Goal: Use online tool/utility: Utilize a website feature to perform a specific function

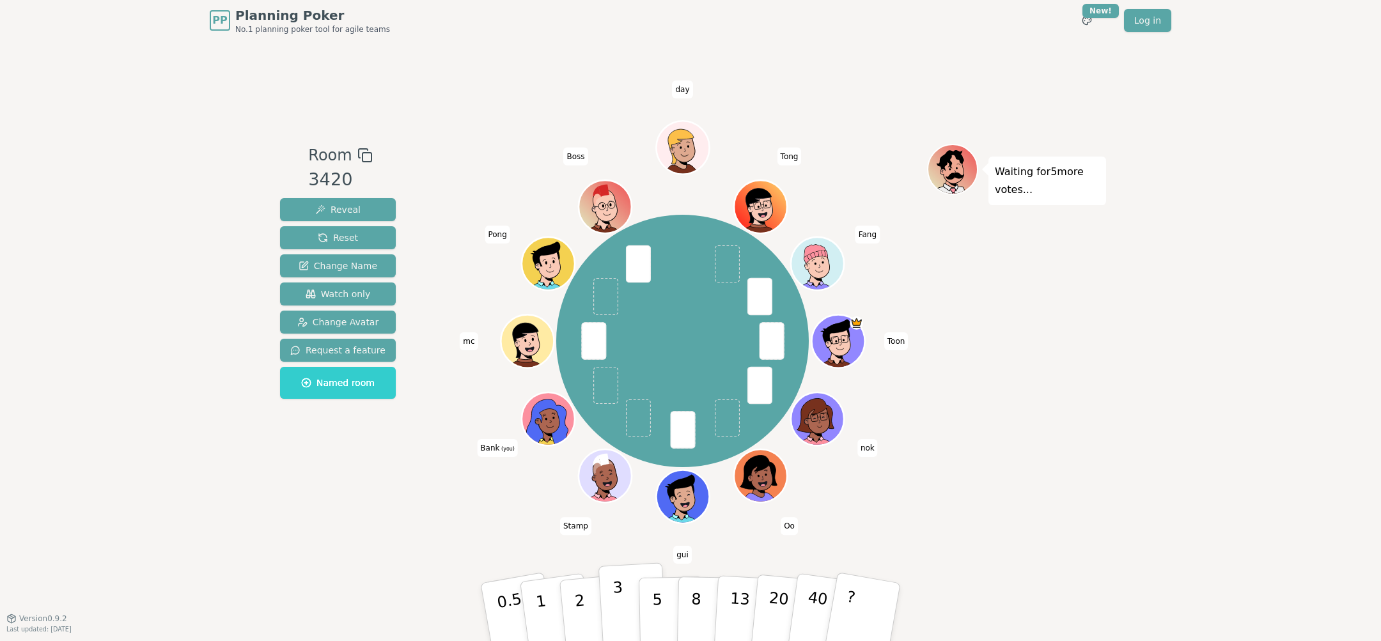
click at [622, 599] on button "3" at bounding box center [634, 613] width 70 height 100
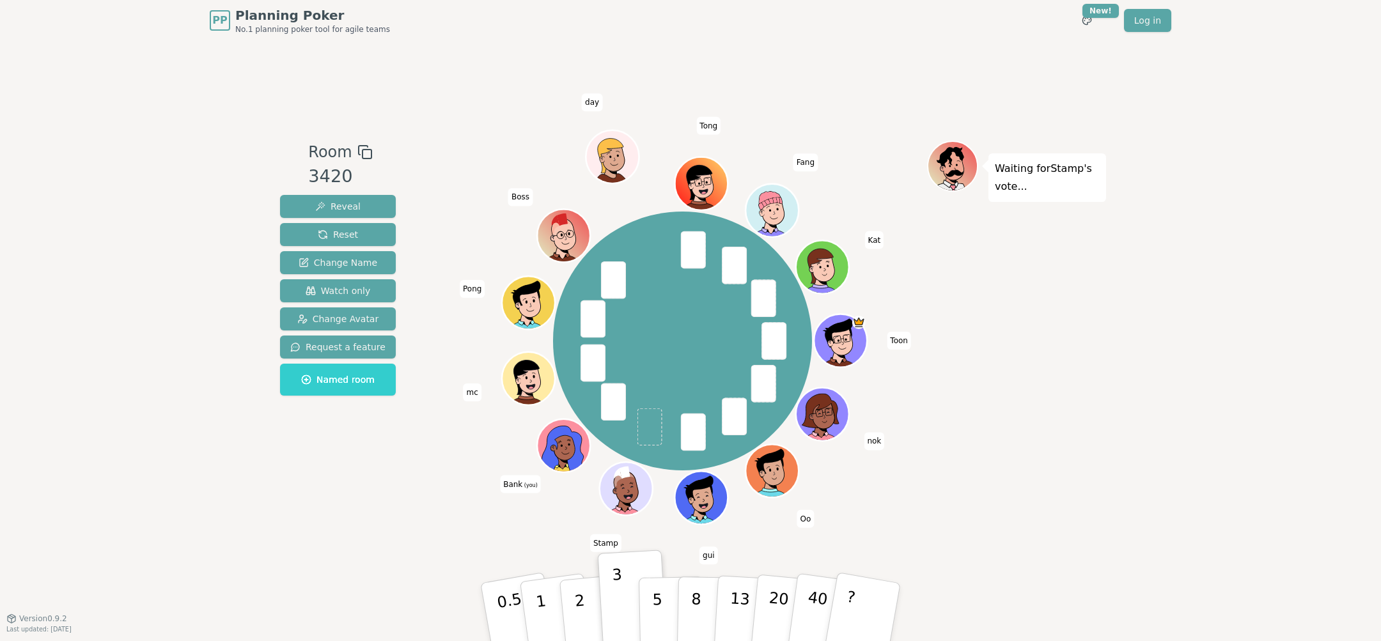
click at [1214, 310] on div "PP Planning Poker No.1 planning poker tool for agile teams Toggle theme New! Lo…" at bounding box center [690, 320] width 1381 height 641
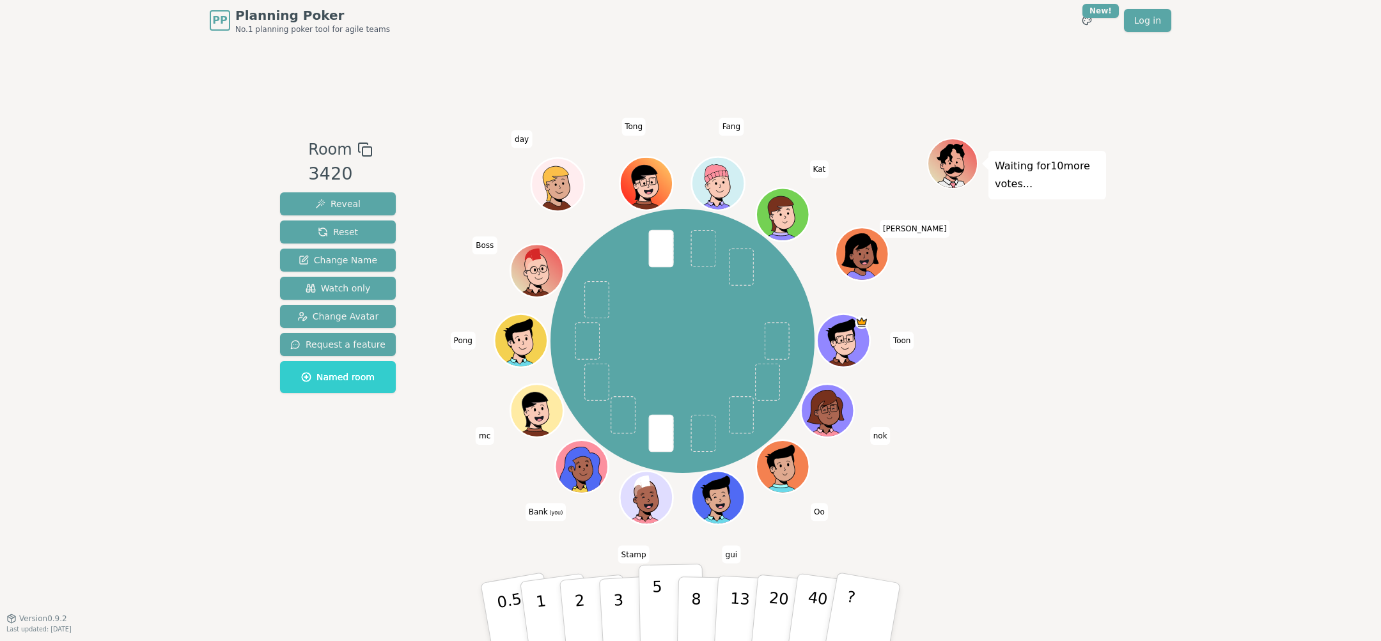
click at [654, 596] on p "5" at bounding box center [657, 612] width 11 height 69
click at [652, 612] on p "5" at bounding box center [657, 612] width 11 height 69
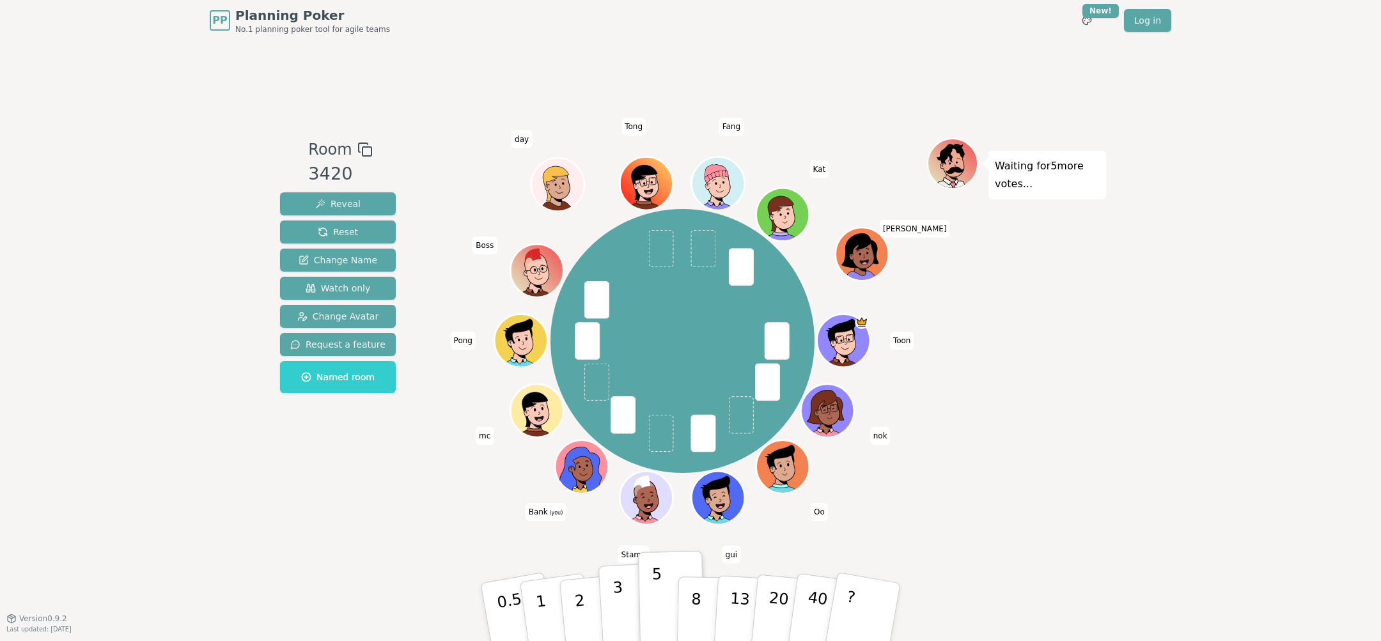
click at [615, 611] on p "3" at bounding box center [620, 614] width 14 height 70
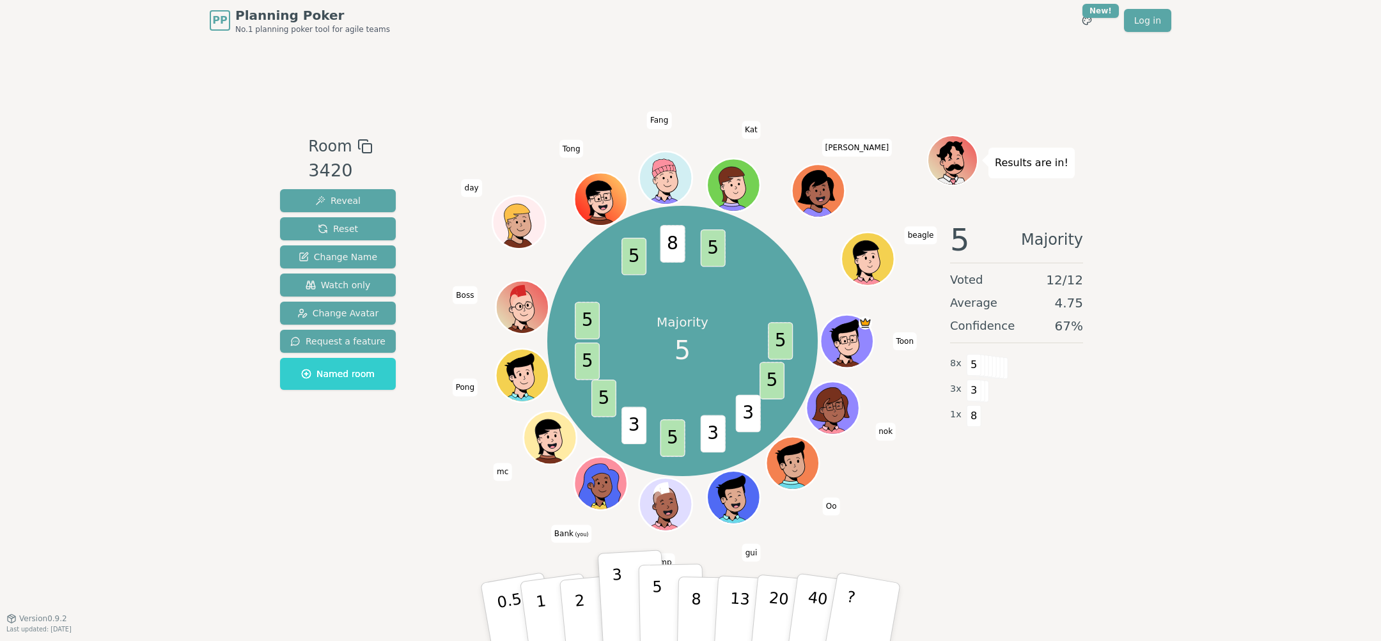
click at [655, 606] on p "5" at bounding box center [657, 612] width 11 height 69
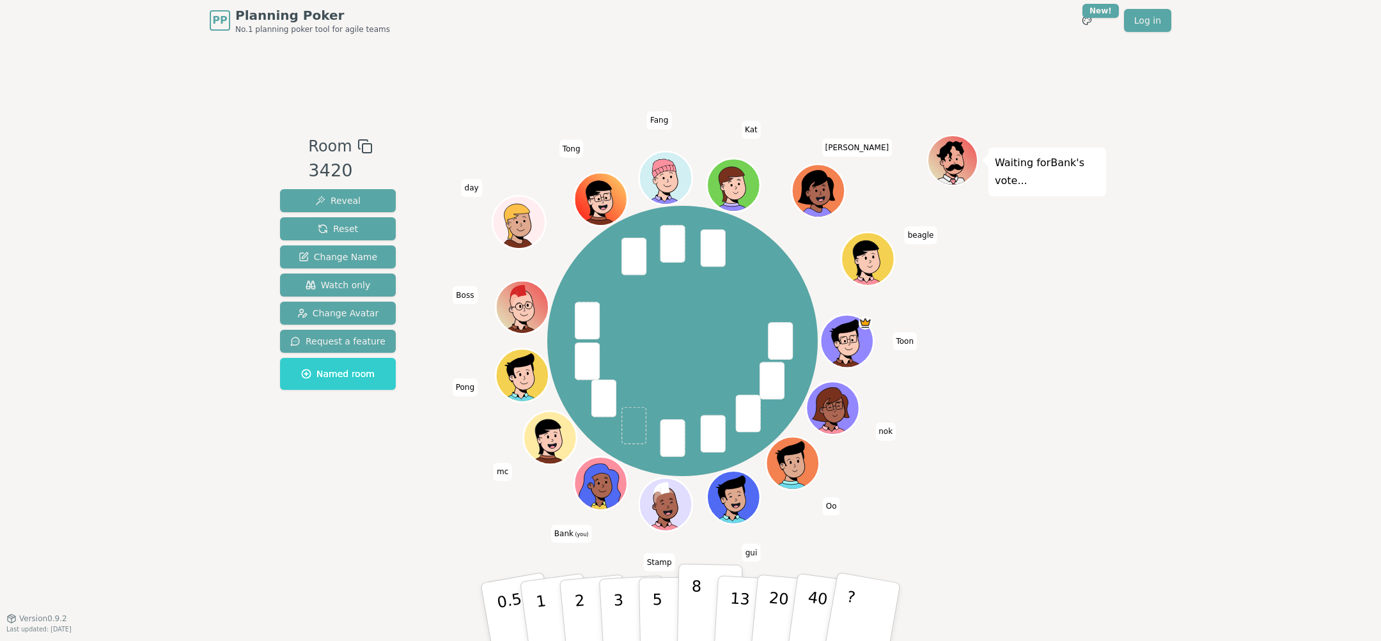
click at [689, 611] on button "8" at bounding box center [710, 612] width 66 height 97
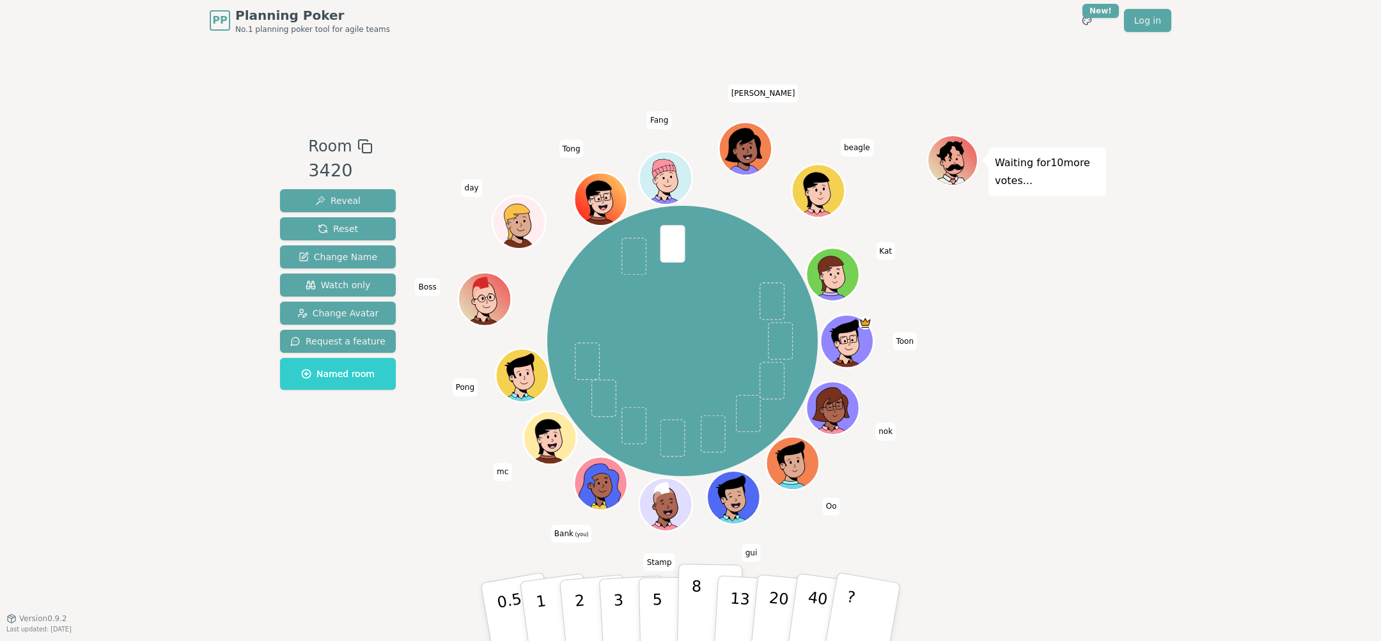
click at [707, 613] on button "8" at bounding box center [710, 612] width 66 height 97
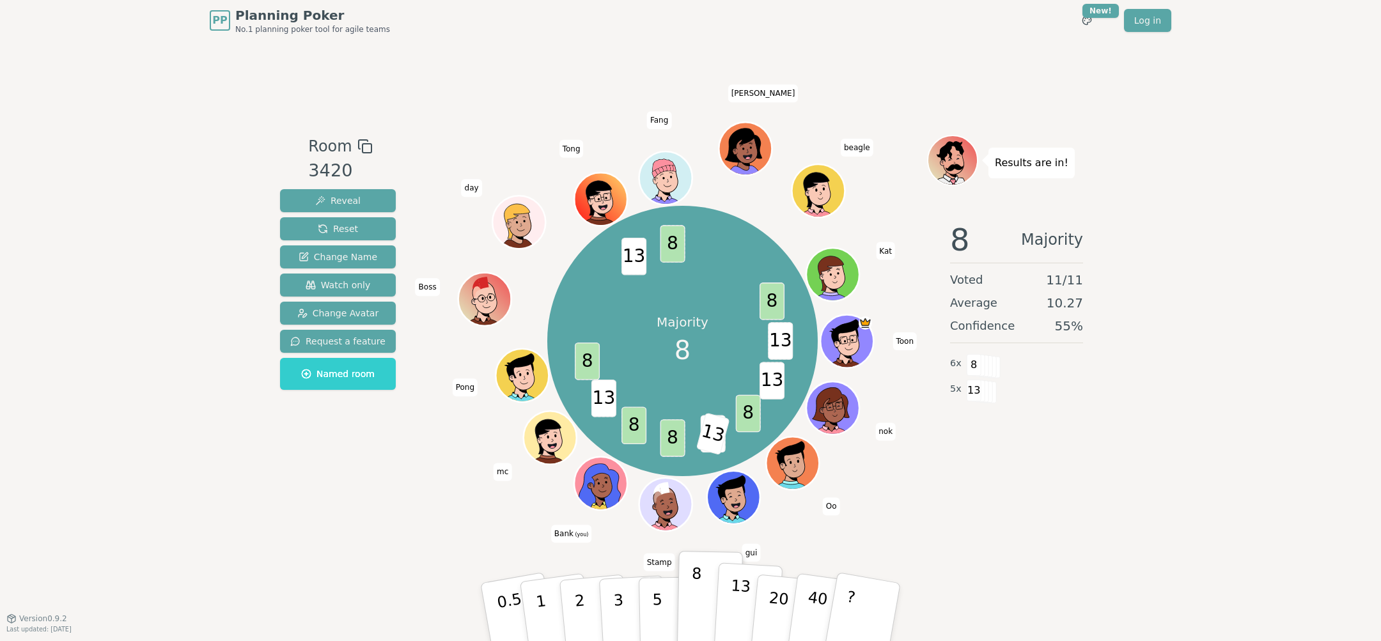
click at [733, 592] on p "13" at bounding box center [740, 612] width 24 height 70
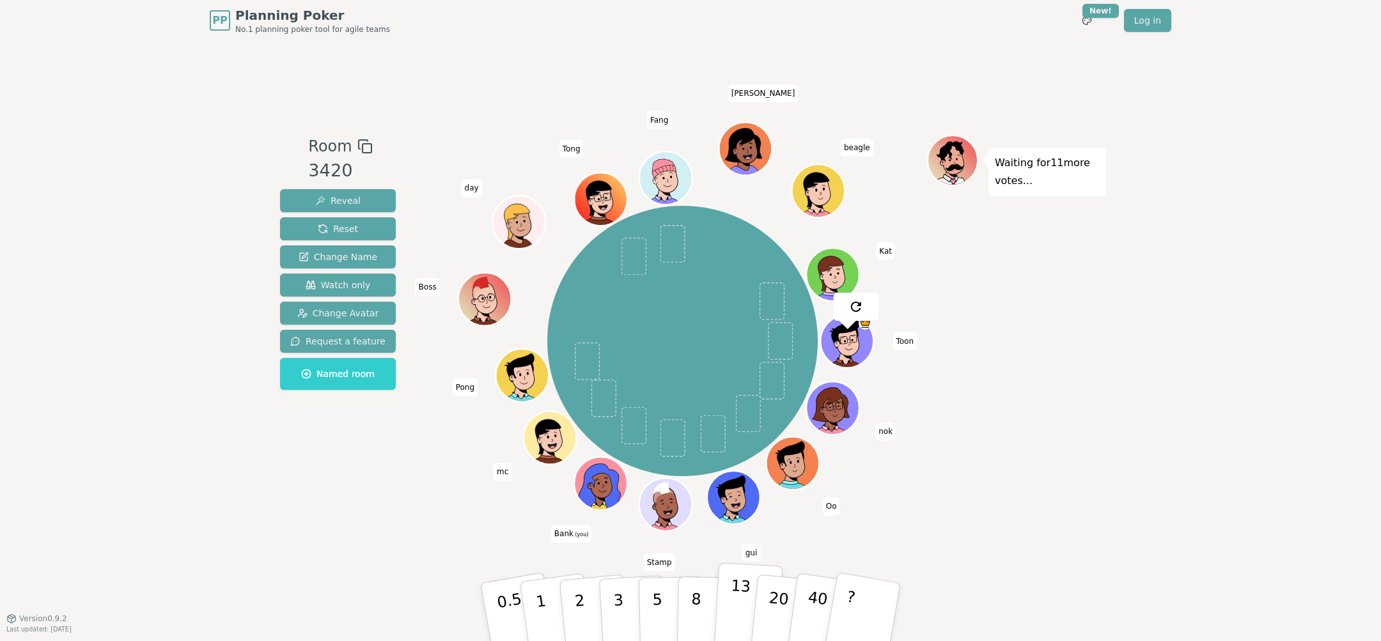
click at [736, 610] on p "13" at bounding box center [740, 612] width 24 height 70
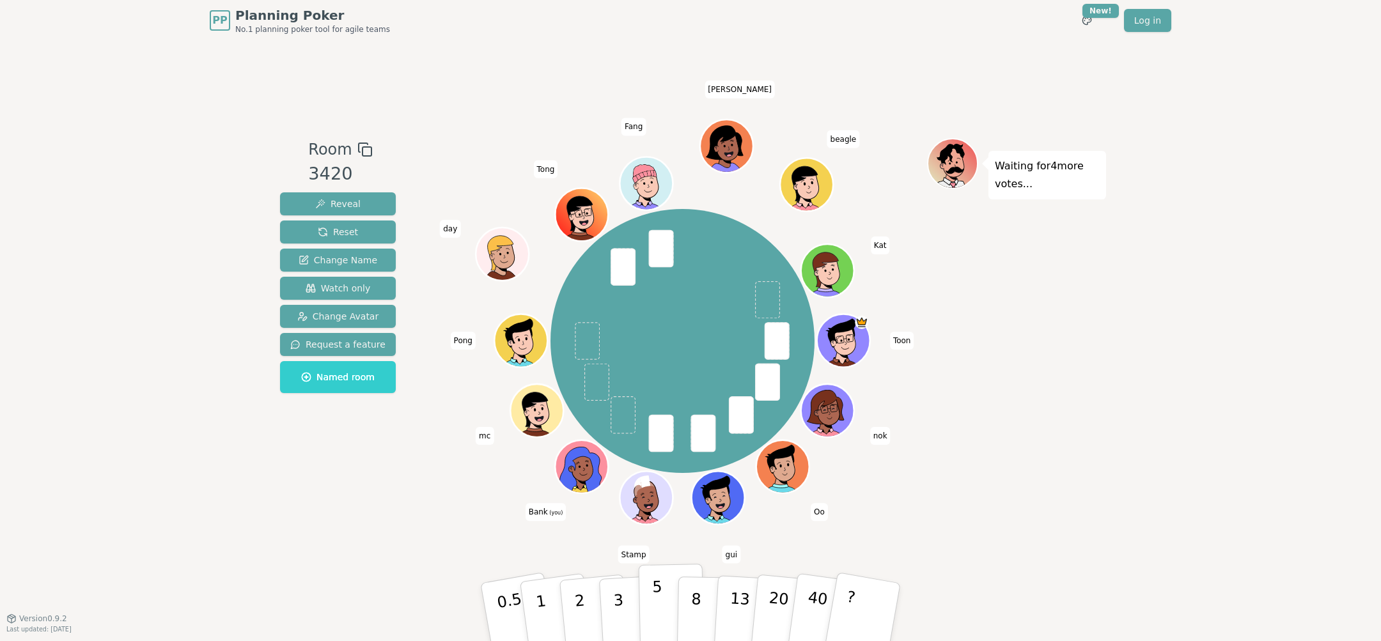
click at [645, 599] on button "5" at bounding box center [672, 612] width 66 height 97
click at [664, 593] on button "5" at bounding box center [672, 612] width 66 height 97
click at [655, 606] on p "5" at bounding box center [657, 612] width 11 height 69
click at [627, 603] on button "3" at bounding box center [634, 613] width 70 height 100
